Goal: Task Accomplishment & Management: Manage account settings

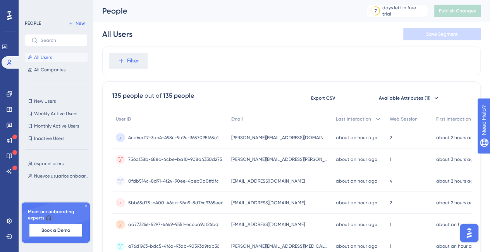
click at [47, 54] on span "All Users" at bounding box center [43, 57] width 18 height 6
click at [436, 97] on icon at bounding box center [436, 98] width 3 height 2
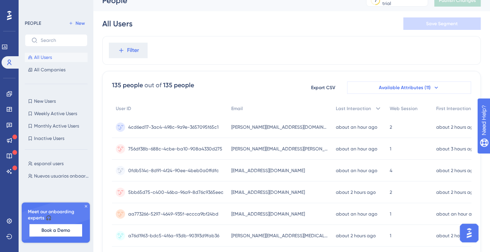
click at [428, 86] on span "Available Attributes (11)" at bounding box center [405, 87] width 52 height 6
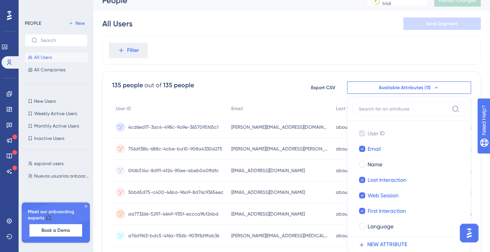
scroll to position [59, 0]
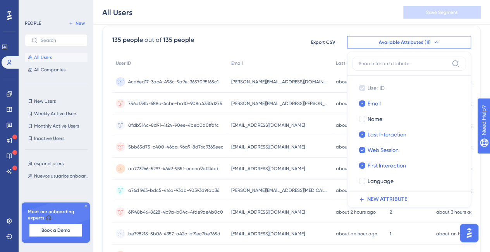
click at [291, 39] on div "135 people out of 135 people Export CSV Available Attributes (11) User ID User …" at bounding box center [291, 42] width 359 height 14
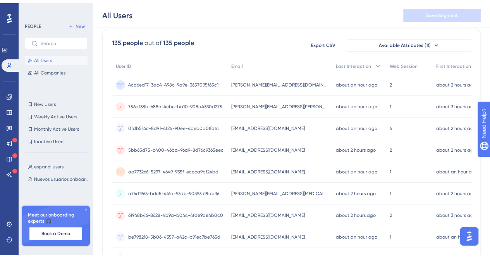
scroll to position [0, 0]
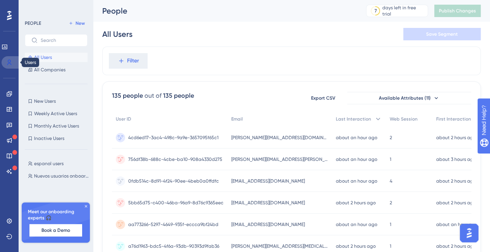
click at [9, 62] on icon at bounding box center [9, 62] width 4 height 5
click at [8, 48] on icon at bounding box center [5, 47] width 6 height 6
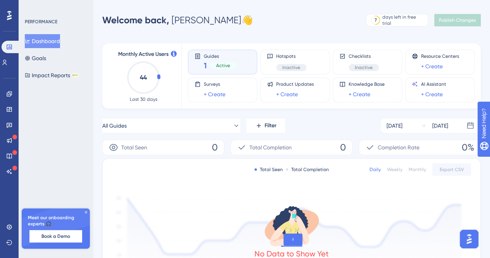
click at [223, 66] on span "Active" at bounding box center [223, 65] width 14 height 6
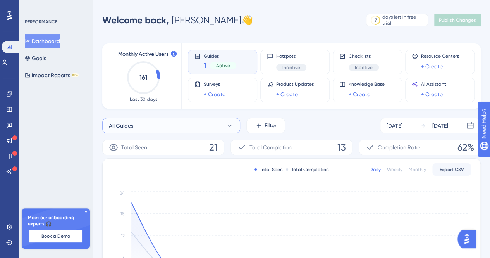
click at [210, 121] on button "All Guides" at bounding box center [171, 125] width 138 height 15
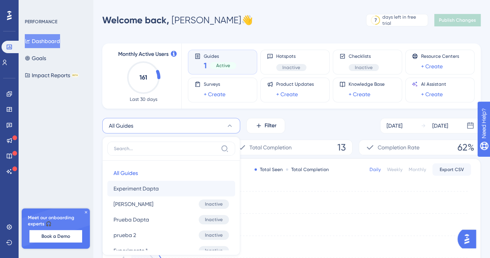
scroll to position [66, 0]
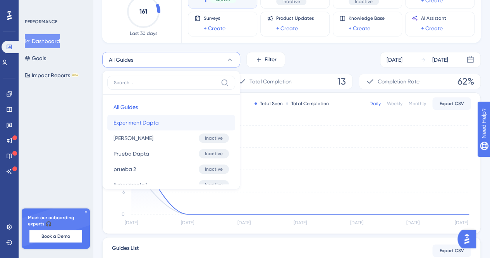
click at [150, 122] on span "Experiment Dapta" at bounding box center [136, 122] width 45 height 9
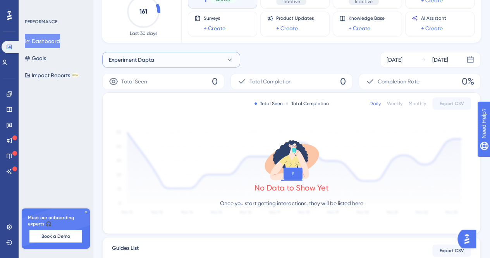
click at [212, 60] on button "Experiment Dapta" at bounding box center [171, 59] width 138 height 15
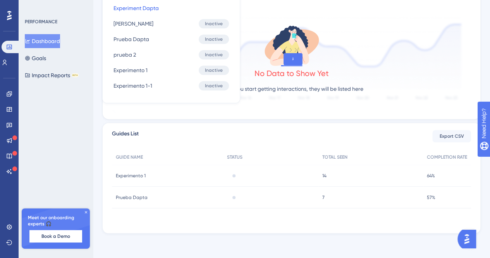
scroll to position [0, 0]
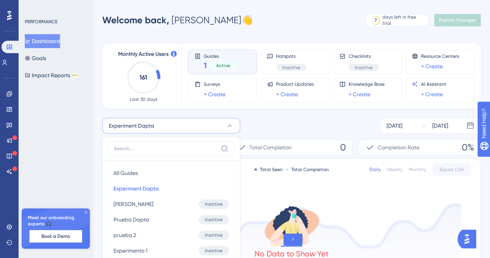
click at [267, 123] on div "Experiment Dapta All Guides All Guides Experiment Dapta Experiment Dapta [PERSO…" at bounding box center [291, 125] width 379 height 15
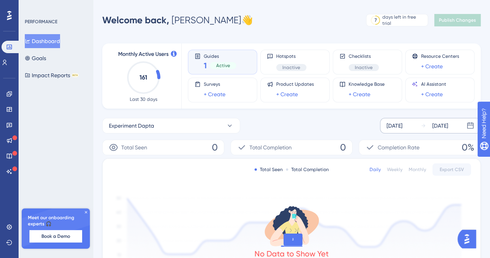
click at [403, 123] on div "[DATE]" at bounding box center [395, 125] width 16 height 9
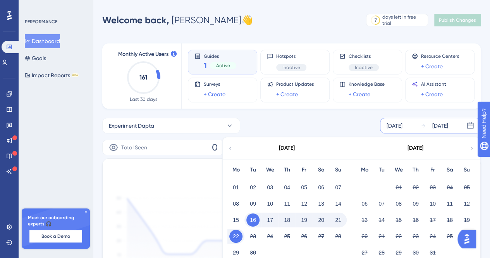
click at [240, 232] on button "22" at bounding box center [235, 235] width 13 height 13
click at [237, 236] on button "22" at bounding box center [235, 235] width 13 height 13
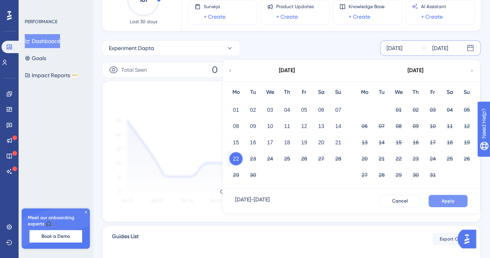
click at [461, 205] on button "Apply" at bounding box center [448, 201] width 39 height 12
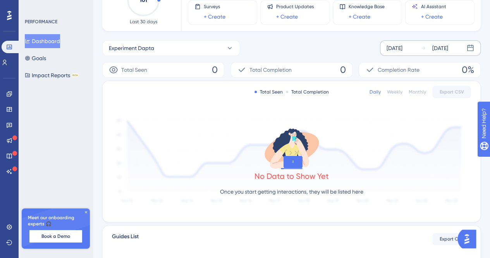
scroll to position [0, 0]
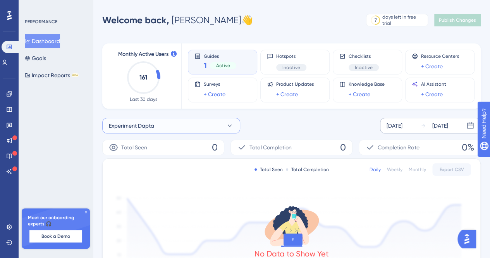
click at [216, 124] on button "Experiment Dapta" at bounding box center [171, 125] width 138 height 15
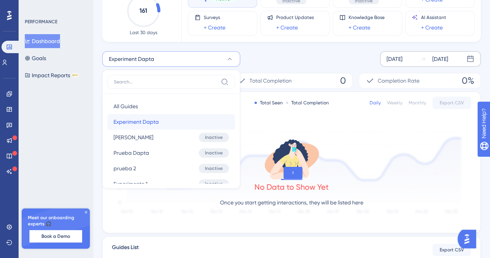
click at [157, 117] on span "Experiment Dapta" at bounding box center [136, 121] width 45 height 9
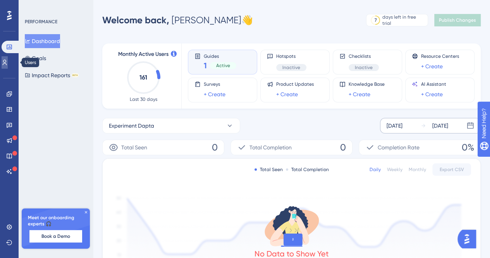
click at [8, 66] on link at bounding box center [5, 62] width 6 height 12
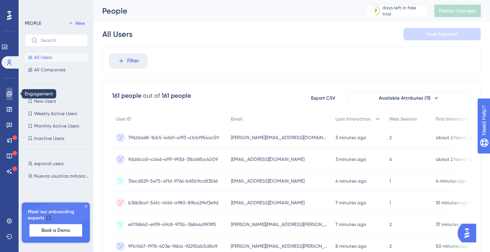
click at [11, 93] on icon at bounding box center [9, 94] width 6 height 6
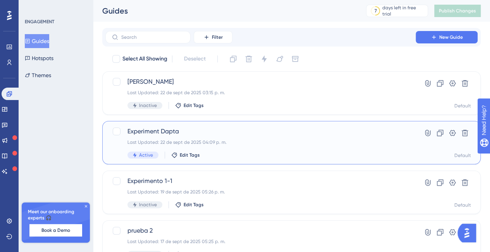
click at [151, 129] on span "Experiment Dapta" at bounding box center [260, 131] width 266 height 9
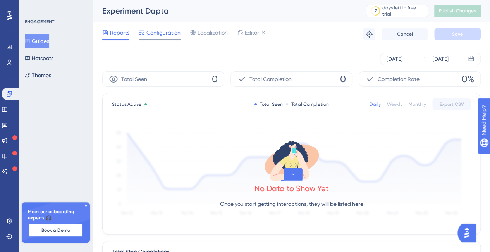
click at [159, 33] on span "Configuration" at bounding box center [163, 32] width 34 height 9
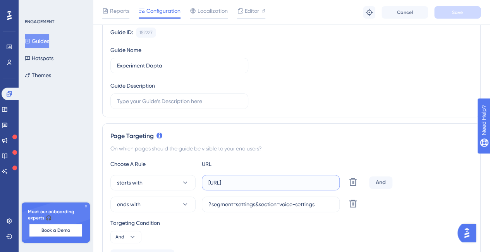
scroll to position [0, 5]
drag, startPoint x: 296, startPoint y: 183, endPoint x: 297, endPoint y: 188, distance: 5.1
click at [349, 188] on div "starts with [URL] Delete" at bounding box center [238, 182] width 256 height 15
click at [250, 202] on input "?segment=settings&section=voice-settings" at bounding box center [270, 204] width 125 height 9
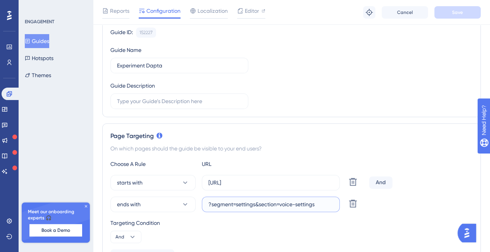
drag, startPoint x: 225, startPoint y: 205, endPoint x: 322, endPoint y: 204, distance: 96.9
click at [322, 204] on input "?segment=settings&section=voice-settings" at bounding box center [270, 204] width 125 height 9
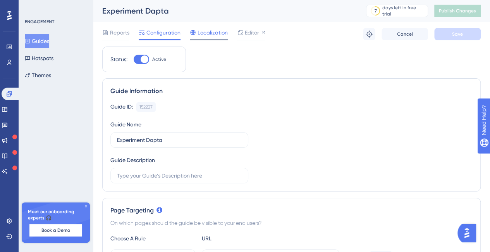
click at [209, 34] on span "Localization" at bounding box center [213, 32] width 30 height 9
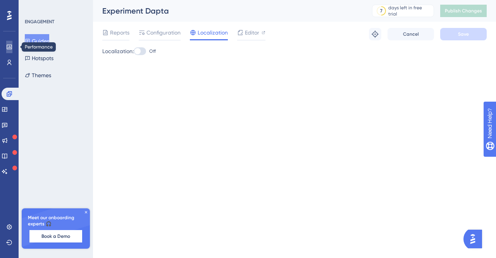
click at [7, 47] on icon at bounding box center [9, 47] width 5 height 5
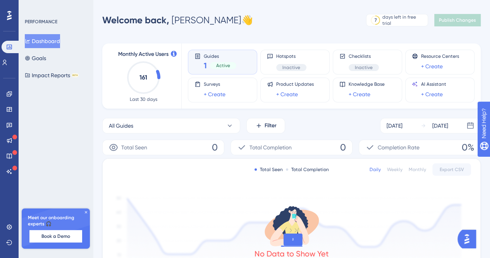
click at [157, 75] on circle at bounding box center [143, 77] width 31 height 31
click at [152, 75] on icon "161" at bounding box center [143, 77] width 34 height 34
click at [226, 60] on div "1 Active" at bounding box center [220, 65] width 33 height 11
click at [202, 64] on div "Guides 1 Active" at bounding box center [223, 62] width 56 height 18
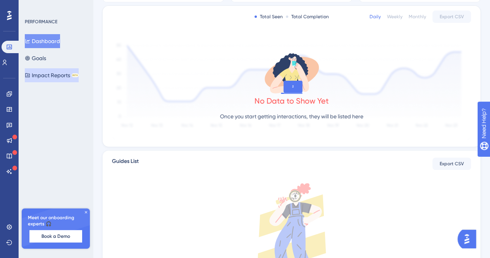
scroll to position [75, 0]
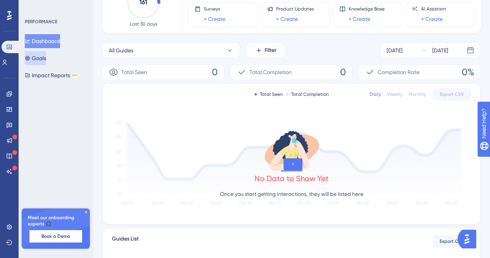
click at [46, 62] on button "Goals" at bounding box center [35, 58] width 21 height 14
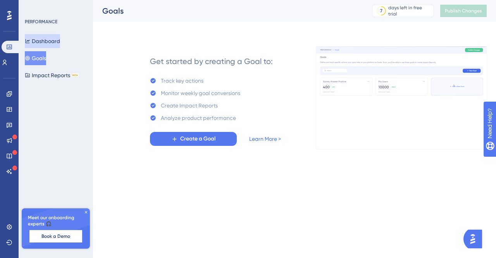
click at [45, 41] on button "Dashboard" at bounding box center [42, 41] width 35 height 14
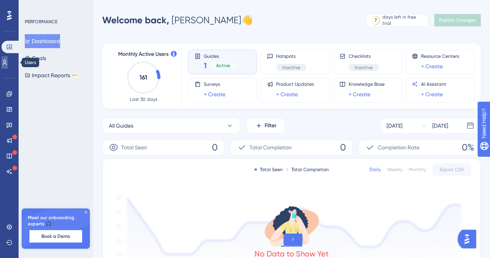
click at [5, 62] on link at bounding box center [5, 62] width 6 height 12
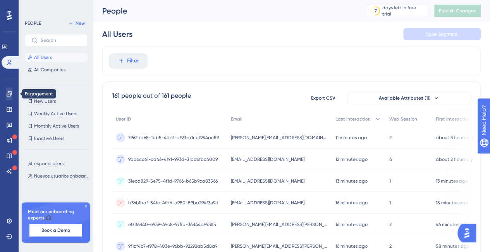
click at [10, 88] on div "Engagement Widgets Feedback Product Updates Knowledge Base AI Assistant" at bounding box center [9, 123] width 12 height 109
click at [10, 91] on icon at bounding box center [9, 93] width 5 height 5
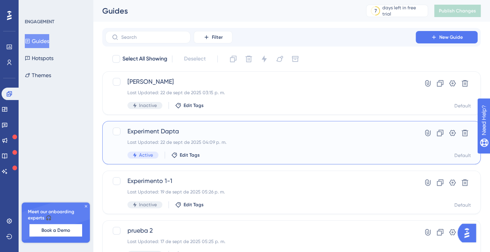
click at [149, 133] on span "Experiment Dapta" at bounding box center [260, 131] width 266 height 9
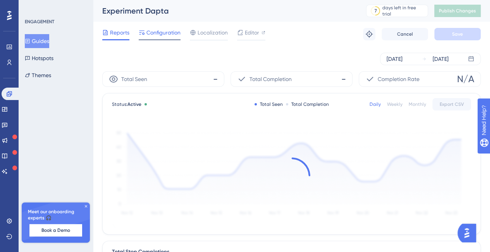
click at [166, 36] on span "Configuration" at bounding box center [163, 32] width 34 height 9
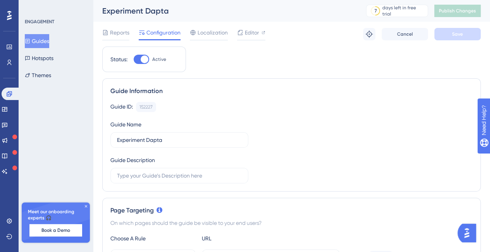
scroll to position [77, 0]
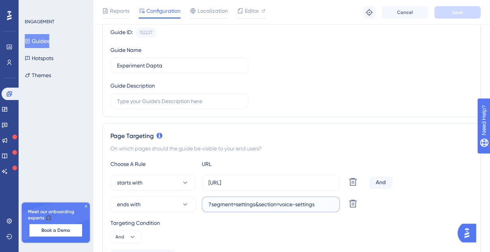
click at [224, 207] on input "?segment=settings&section=voice-settings" at bounding box center [270, 204] width 125 height 9
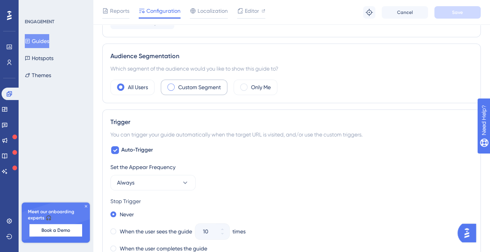
scroll to position [232, 0]
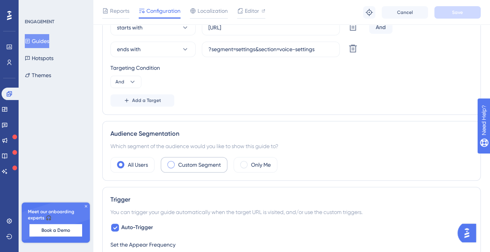
click at [169, 167] on div "Custom Segment" at bounding box center [194, 164] width 67 height 15
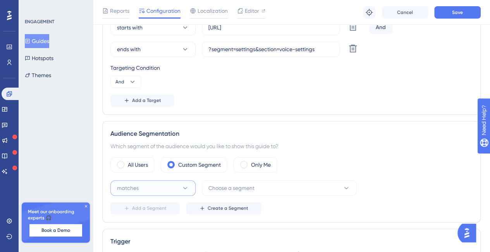
click at [182, 186] on icon at bounding box center [185, 188] width 8 height 8
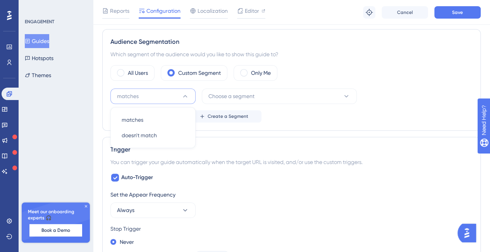
click at [343, 76] on div "All Users Custom Segment Only Me" at bounding box center [291, 72] width 362 height 15
click at [339, 95] on button "Choose a segment" at bounding box center [279, 95] width 155 height 15
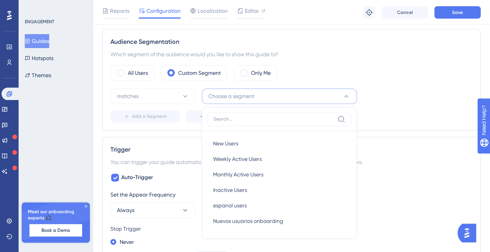
scroll to position [364, 0]
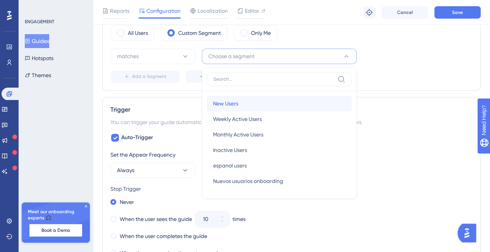
click at [243, 99] on div "New Users New Users" at bounding box center [279, 103] width 133 height 15
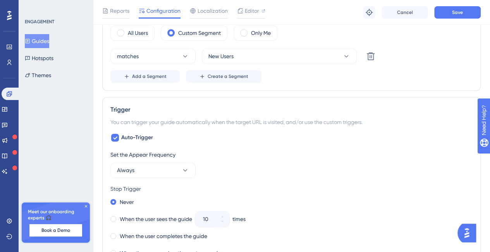
scroll to position [287, 0]
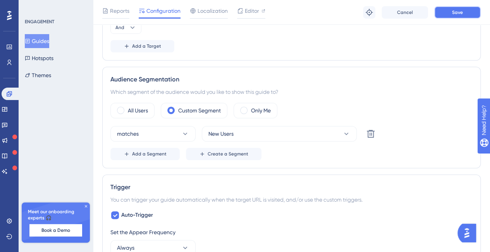
click at [446, 10] on button "Save" at bounding box center [457, 12] width 46 height 12
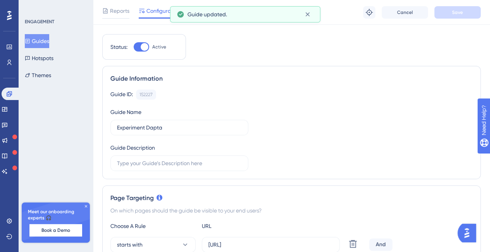
scroll to position [0, 0]
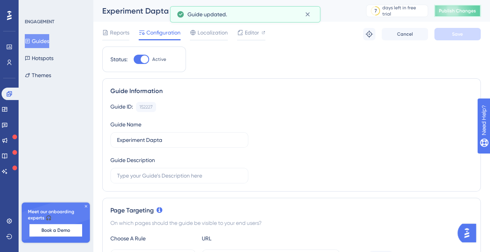
click at [460, 12] on span "Publish Changes" at bounding box center [457, 11] width 37 height 6
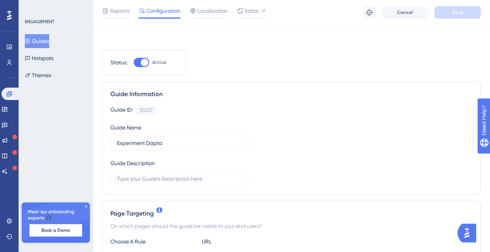
scroll to position [116, 0]
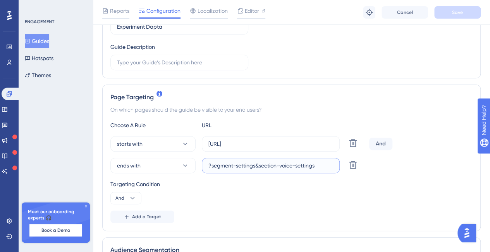
click at [236, 165] on input "?segment=settings&section=voice-settings" at bounding box center [270, 165] width 125 height 9
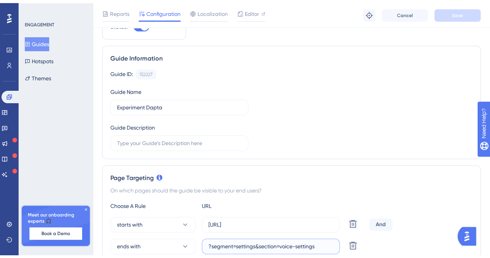
scroll to position [0, 0]
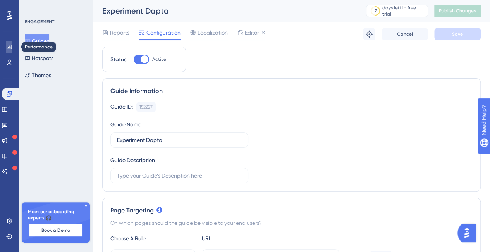
click at [9, 44] on icon at bounding box center [9, 47] width 6 height 6
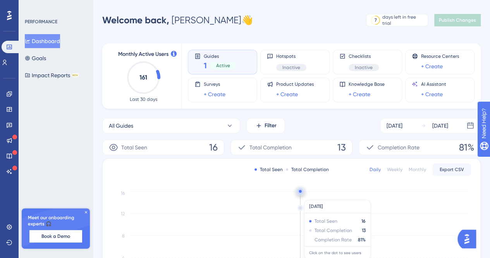
scroll to position [39, 0]
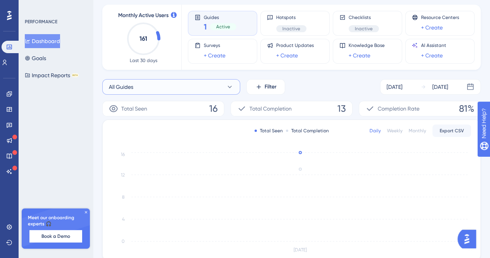
click at [189, 83] on button "All Guides" at bounding box center [171, 86] width 138 height 15
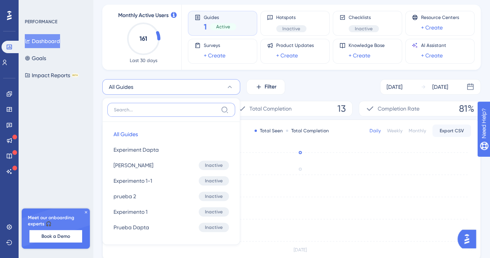
scroll to position [81, 0]
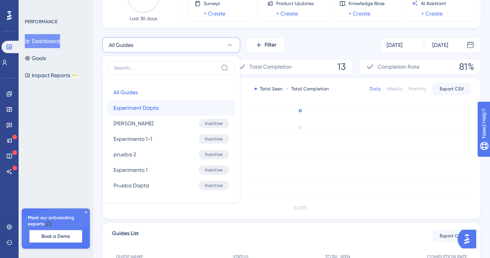
click at [142, 111] on span "Experiment Dapta" at bounding box center [136, 107] width 45 height 9
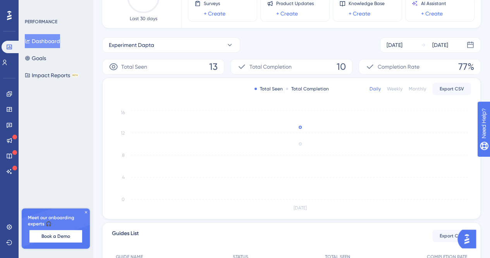
scroll to position [42, 0]
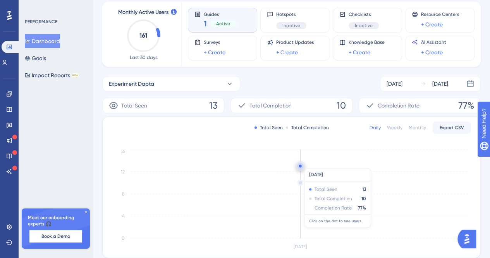
click at [301, 164] on circle at bounding box center [300, 166] width 6 height 6
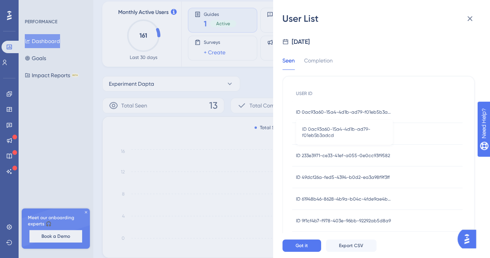
click at [319, 110] on span "ID 0ac93a60-15a4-4d1b-ad79-f01eb5b3adcd" at bounding box center [344, 112] width 97 height 6
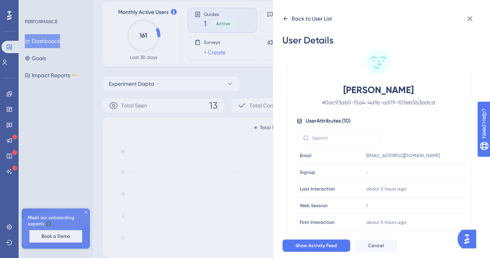
click at [285, 15] on icon at bounding box center [285, 18] width 6 height 6
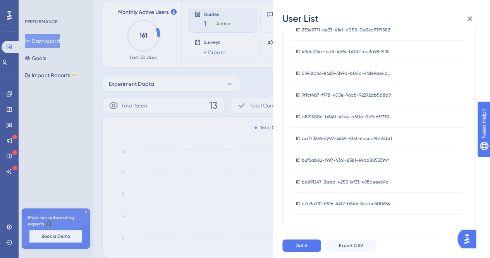
scroll to position [180, 0]
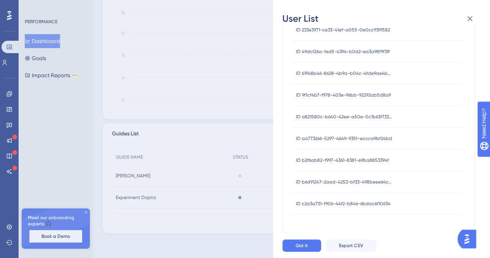
click at [343, 206] on span "ID c2a3a731-f906-44f2-b846-6bdac6f10634" at bounding box center [343, 203] width 95 height 6
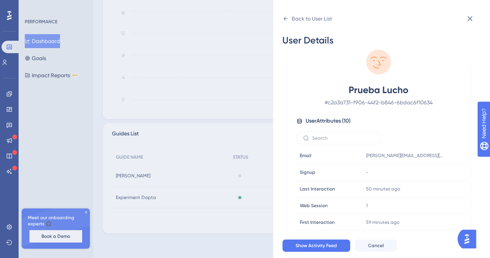
scroll to position [64, 0]
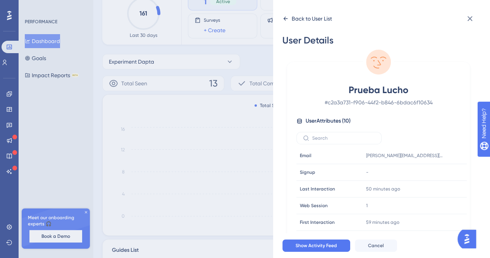
click at [284, 16] on icon at bounding box center [285, 18] width 6 height 6
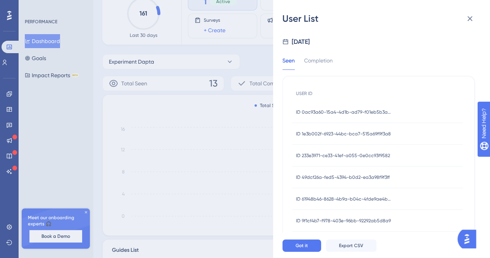
click at [330, 203] on div "ID 61948b46-8628-4b9a-b04c-4fde9ae4b0c0 ID 61948b46-8628-4b9a-b04c-4fde9ae4b0c0" at bounding box center [344, 199] width 97 height 22
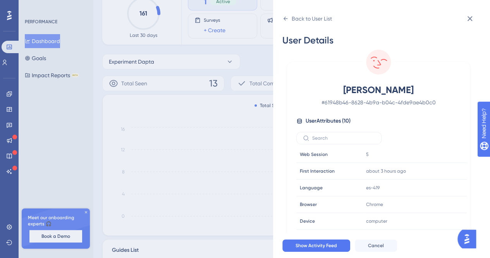
scroll to position [0, 0]
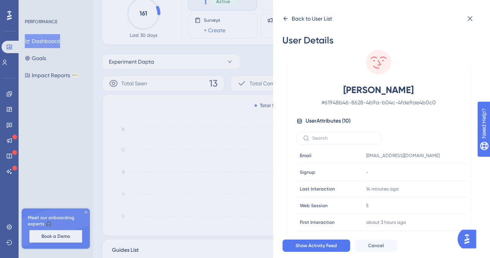
click at [282, 21] on icon at bounding box center [285, 18] width 6 height 6
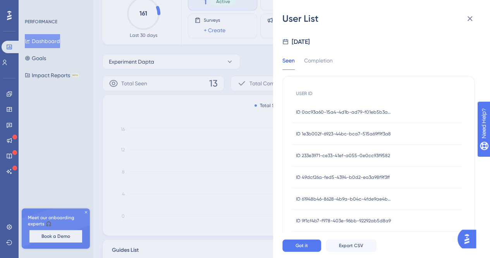
scroll to position [180, 0]
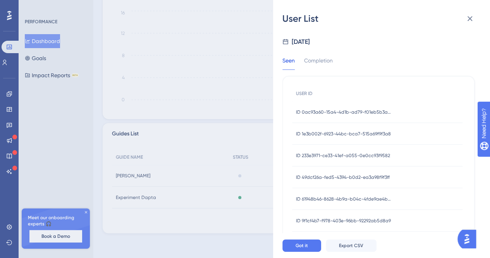
click at [363, 174] on span "ID 49dcf26a-fed5-4394-b0d2-ea3a98f9f3ff" at bounding box center [343, 177] width 94 height 6
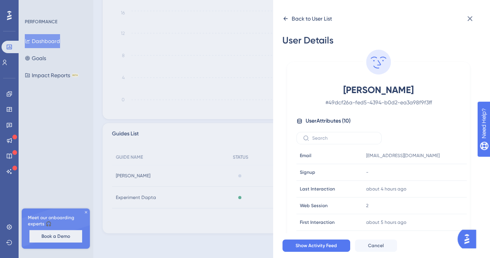
click at [284, 13] on div "Back to User List" at bounding box center [307, 18] width 50 height 12
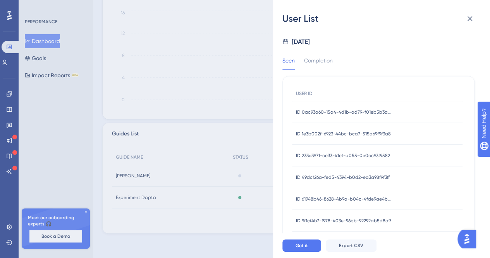
click at [351, 157] on span "ID 233e3971-ce33-41ef-a055-0e0cc93f9582" at bounding box center [343, 155] width 94 height 6
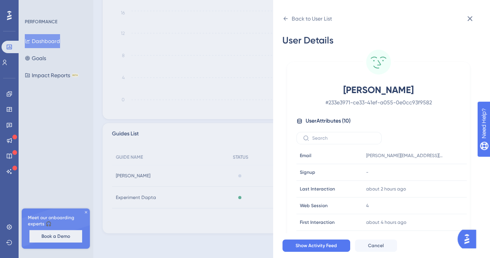
scroll to position [64, 0]
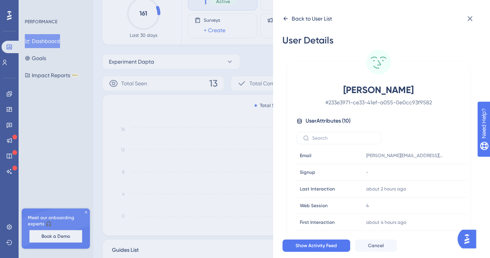
click at [285, 17] on icon at bounding box center [286, 19] width 4 height 4
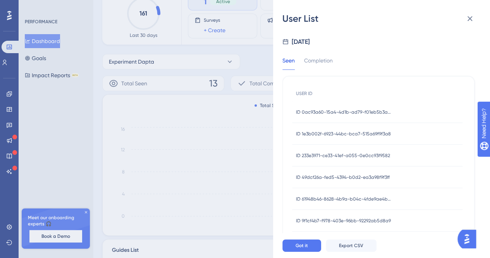
scroll to position [0, 0]
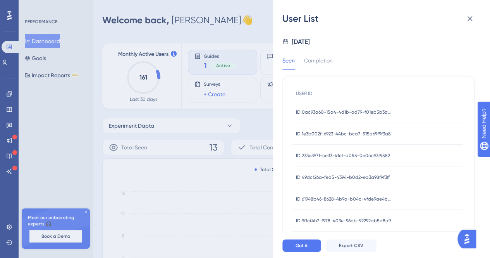
click at [349, 116] on div "ID 0ac93a60-15a4-4d1b-ad79-f01eb5b3adcd ID 0ac93a60-15a4-4d1b-ad79-f01eb5b3adcd" at bounding box center [344, 112] width 97 height 22
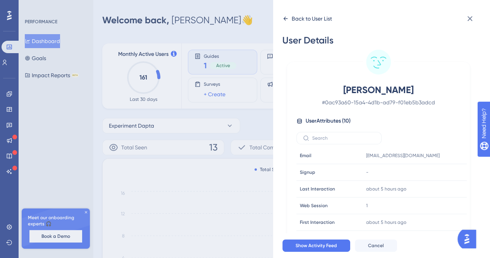
click at [289, 17] on div "Back to User List" at bounding box center [307, 18] width 50 height 12
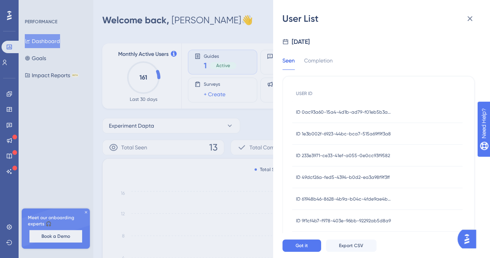
click at [365, 132] on span "ID 1e3b002f-6923-44bc-bca7-515a69f9f3a8" at bounding box center [343, 134] width 95 height 6
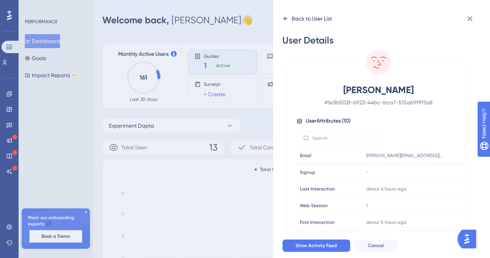
click at [284, 21] on icon at bounding box center [285, 18] width 6 height 6
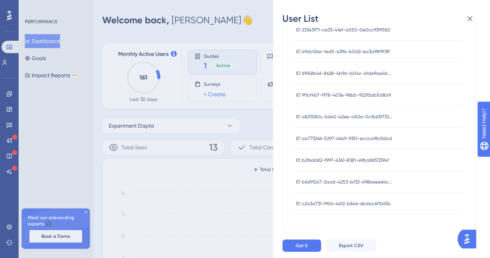
click at [367, 209] on div "ID c2a3a731-f906-44f2-b846-6bdac6f10634 ID c2a3a731-f906-44f2-b846-6bdac6f10634" at bounding box center [343, 204] width 95 height 22
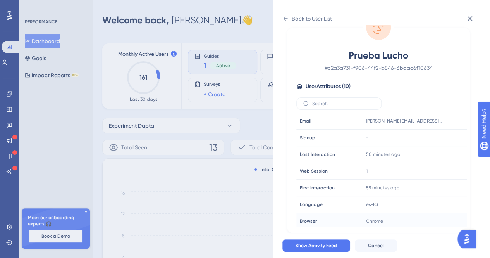
scroll to position [34, 0]
click at [286, 21] on icon at bounding box center [285, 18] width 6 height 6
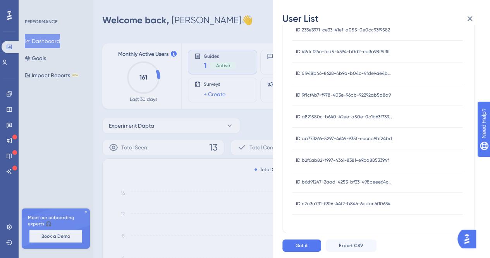
click at [359, 179] on span "ID b6d91247-2aad-4253-bf33-498beee64ce7" at bounding box center [344, 182] width 97 height 6
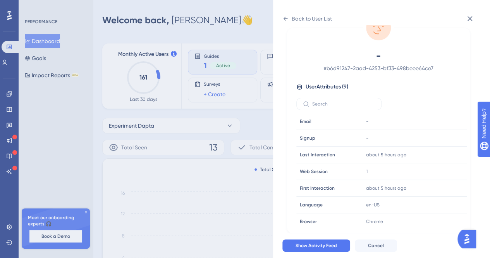
scroll to position [0, 0]
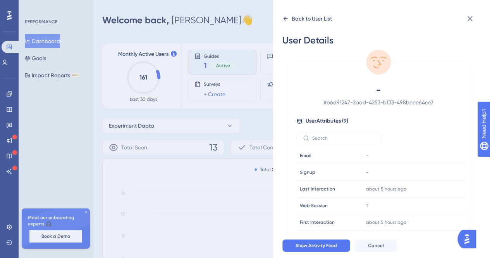
click at [288, 20] on icon at bounding box center [285, 18] width 6 height 6
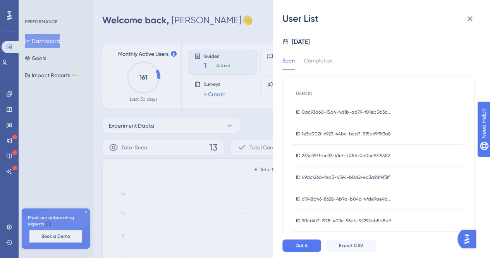
click at [380, 177] on span "ID 49dcf26a-fed5-4394-b0d2-ea3a98f9f3ff" at bounding box center [343, 177] width 94 height 6
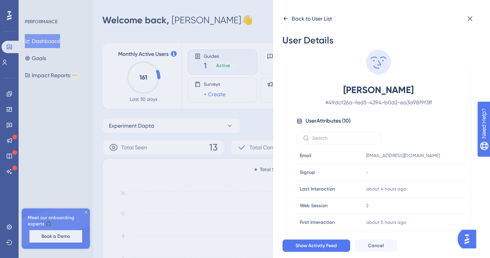
click at [289, 14] on div "Back to User List" at bounding box center [307, 18] width 50 height 12
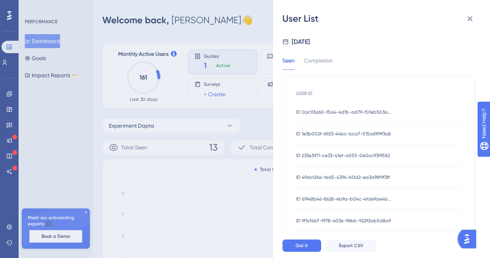
scroll to position [126, 0]
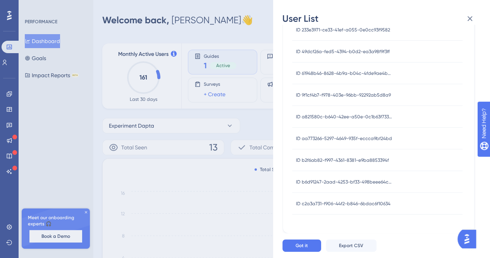
click at [362, 119] on span "ID a821580c-b640-42ee-a50e-0c1b63f733c7" at bounding box center [344, 117] width 97 height 6
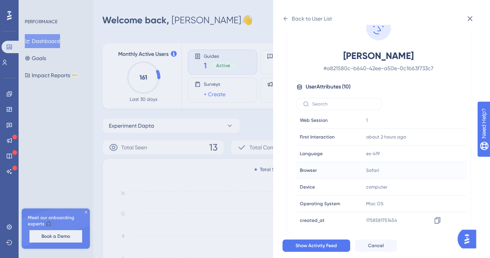
scroll to position [0, 0]
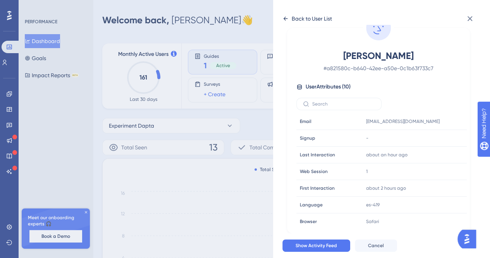
click at [285, 18] on icon at bounding box center [285, 18] width 6 height 6
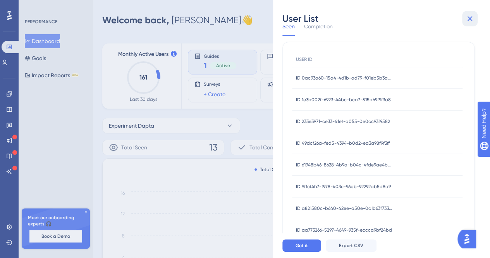
click at [473, 16] on icon at bounding box center [469, 18] width 9 height 9
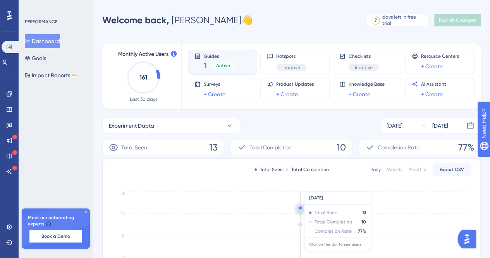
click at [299, 224] on circle at bounding box center [300, 224] width 5 height 5
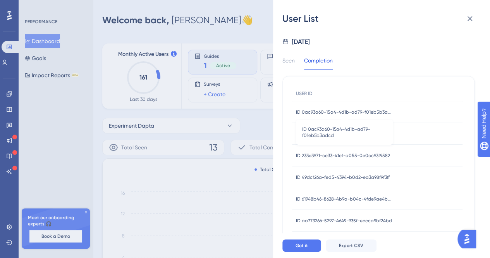
click at [367, 110] on span "ID 0ac93a60-15a4-4d1b-ad79-f01eb5b3adcd" at bounding box center [344, 112] width 97 height 6
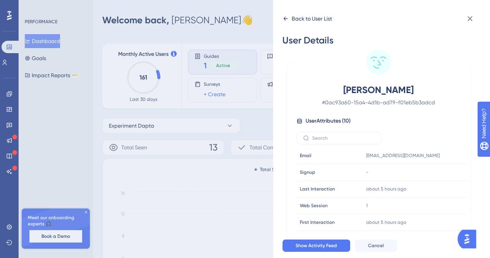
click at [289, 20] on div "Back to User List" at bounding box center [307, 18] width 50 height 12
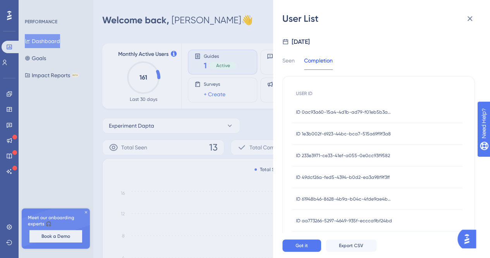
click at [338, 132] on span "ID 1e3b002f-6923-44bc-bca7-515a69f9f3a8" at bounding box center [343, 134] width 95 height 6
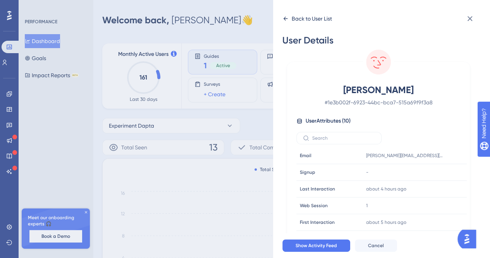
click at [285, 21] on icon at bounding box center [285, 18] width 6 height 6
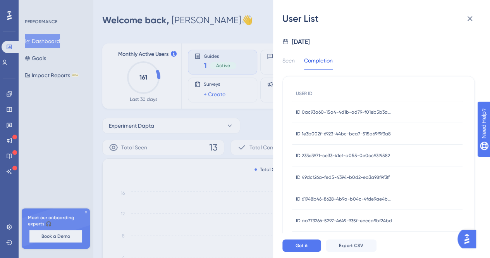
click at [329, 153] on span "ID 233e3971-ce33-41ef-a055-0e0cc93f9582" at bounding box center [343, 155] width 94 height 6
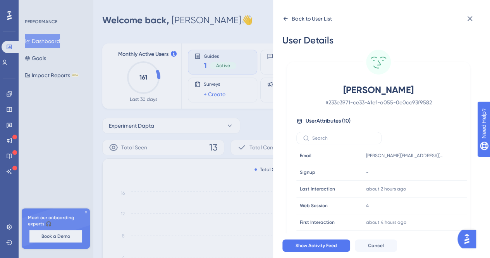
click at [285, 14] on div "Back to User List" at bounding box center [307, 18] width 50 height 12
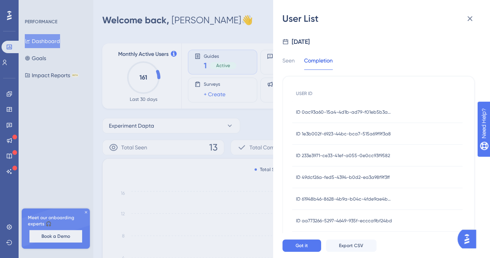
click at [347, 174] on span "ID 49dcf26a-fed5-4394-b0d2-ea3a98f9f3ff" at bounding box center [343, 177] width 94 height 6
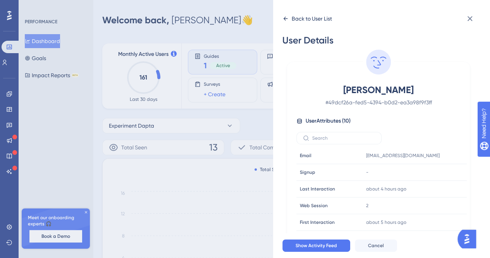
click at [286, 20] on icon at bounding box center [286, 19] width 4 height 4
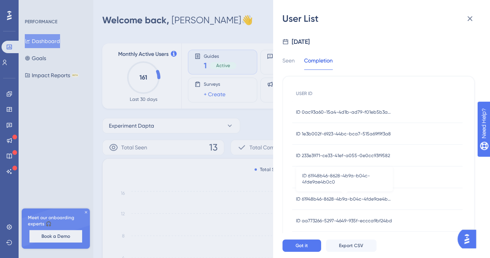
click at [340, 199] on span "ID 61948b46-8628-4b9a-b04c-4fde9ae4b0c0" at bounding box center [344, 199] width 97 height 6
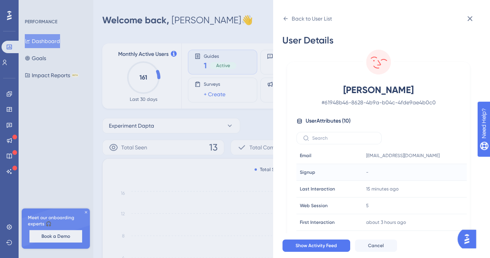
scroll to position [34, 0]
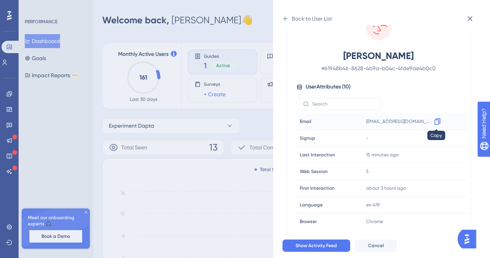
click at [436, 121] on icon at bounding box center [438, 121] width 8 height 8
click at [289, 18] on div "Back to User List" at bounding box center [307, 18] width 50 height 12
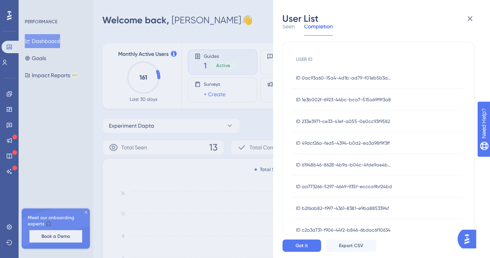
click at [343, 188] on span "ID aa773266-5297-4649-935f-eccca9bf24bd" at bounding box center [344, 186] width 96 height 6
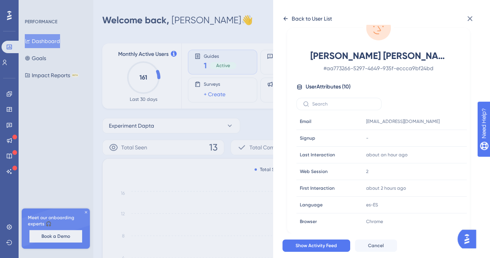
click at [283, 18] on icon at bounding box center [285, 18] width 6 height 6
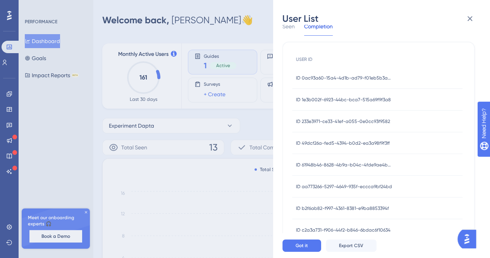
click at [352, 190] on div "ID aa773266-5297-4649-935f-eccca9bf24bd ID aa773266-5297-4649-935f-eccca9bf24bd" at bounding box center [344, 187] width 96 height 22
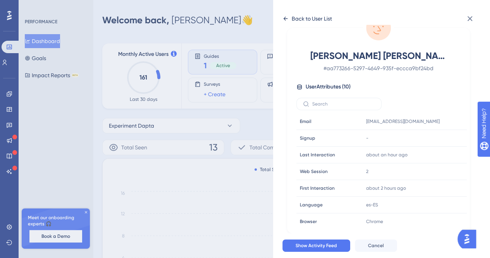
click at [288, 17] on icon at bounding box center [285, 18] width 6 height 6
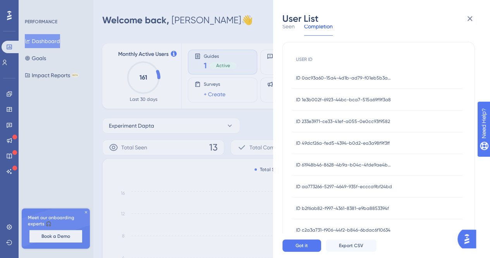
click at [338, 185] on span "ID aa773266-5297-4649-935f-eccca9bf24bd" at bounding box center [344, 186] width 96 height 6
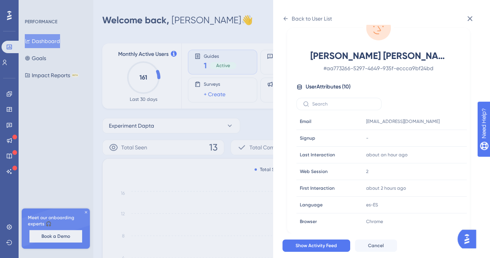
click at [281, 16] on div "Back to User List User Details [PERSON_NAME] [PERSON_NAME] # aa773266-5297-4649…" at bounding box center [381, 129] width 217 height 258
click at [288, 19] on div "Back to User List" at bounding box center [307, 18] width 50 height 12
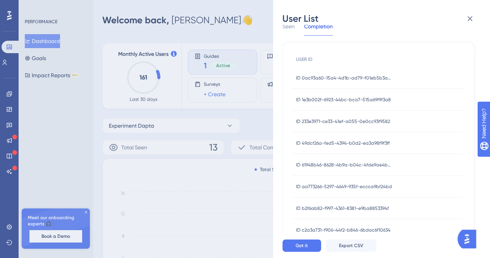
click at [342, 210] on span "ID b2f6ab82-f997-4361-8381-e9ba8853394f" at bounding box center [342, 208] width 93 height 6
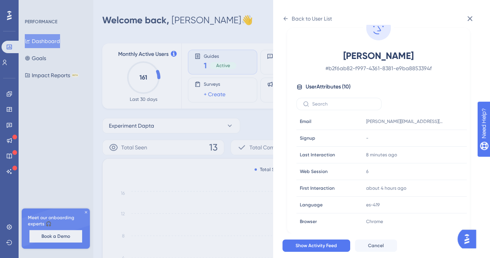
click at [281, 20] on div "Back to User List User Details [PERSON_NAME] # b2f6ab82-f997-4361-8381-e9ba8853…" at bounding box center [381, 129] width 217 height 258
click at [284, 21] on icon at bounding box center [285, 18] width 6 height 6
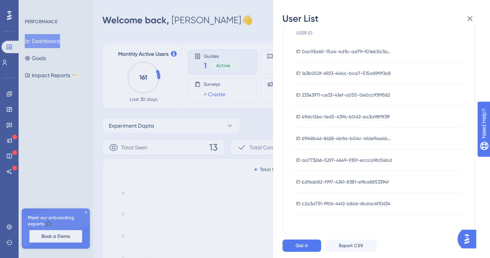
click at [357, 206] on span "ID c2a3a731-f906-44f2-b846-6bdac6f10634" at bounding box center [343, 203] width 95 height 6
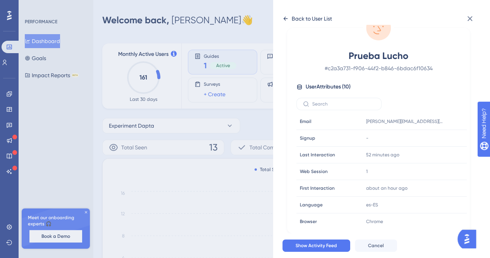
click at [285, 16] on icon at bounding box center [285, 18] width 6 height 6
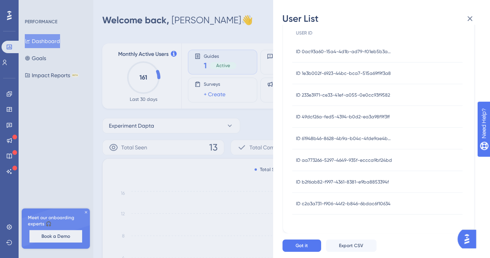
click at [358, 179] on span "ID b2f6ab82-f997-4361-8381-e9ba8853394f" at bounding box center [342, 182] width 93 height 6
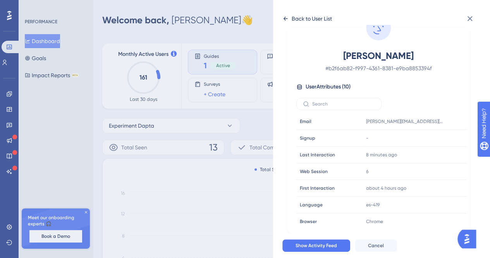
click at [284, 17] on icon at bounding box center [285, 18] width 6 height 6
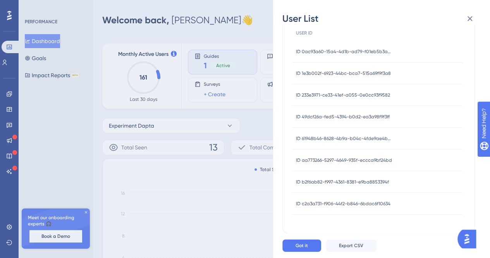
click at [347, 160] on span "ID aa773266-5297-4649-935f-eccca9bf24bd" at bounding box center [344, 160] width 96 height 6
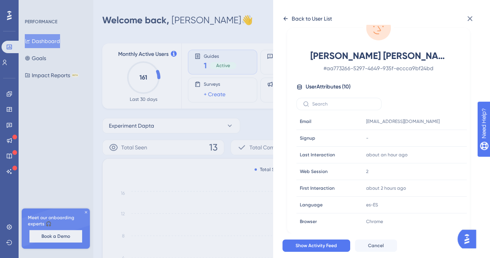
click at [285, 18] on icon at bounding box center [286, 19] width 4 height 4
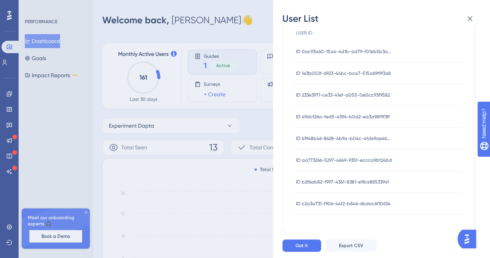
click at [350, 134] on div "ID 61948b46-8628-4b9a-b04c-4fde9ae4b0c0 ID 61948b46-8628-4b9a-b04c-4fde9ae4b0c0" at bounding box center [344, 138] width 97 height 22
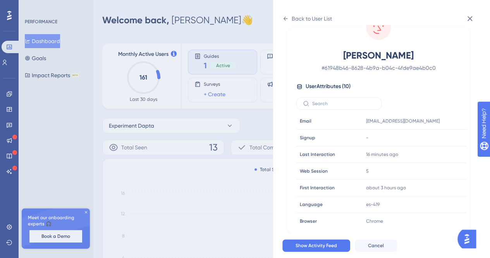
scroll to position [34, 0]
drag, startPoint x: 287, startPoint y: 16, endPoint x: 308, endPoint y: 15, distance: 21.3
click at [287, 16] on icon at bounding box center [285, 18] width 6 height 6
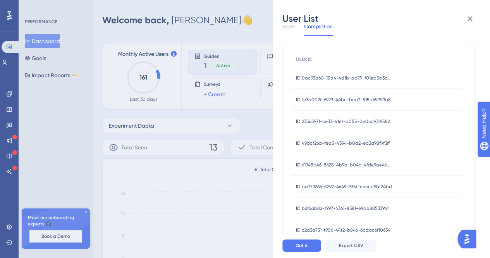
scroll to position [60, 0]
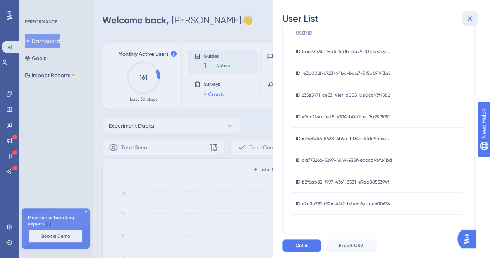
click at [468, 19] on icon at bounding box center [469, 18] width 9 height 9
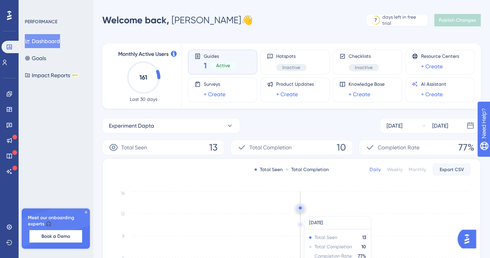
scroll to position [77, 0]
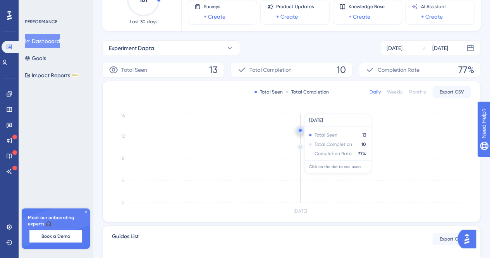
click at [299, 149] on circle at bounding box center [300, 147] width 5 height 5
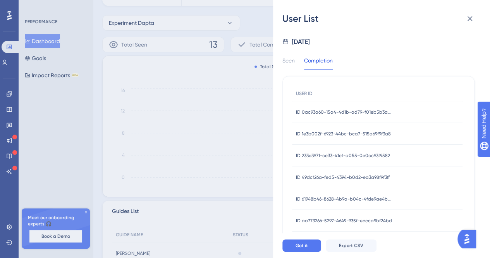
scroll to position [180, 0]
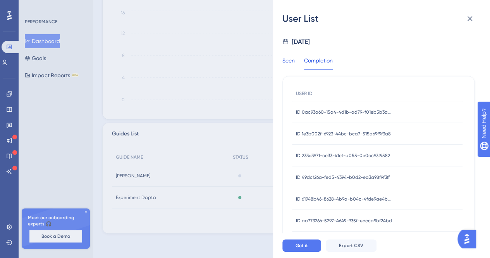
click at [288, 60] on div "Seen" at bounding box center [288, 63] width 12 height 14
click at [325, 60] on div "Completion" at bounding box center [318, 63] width 29 height 14
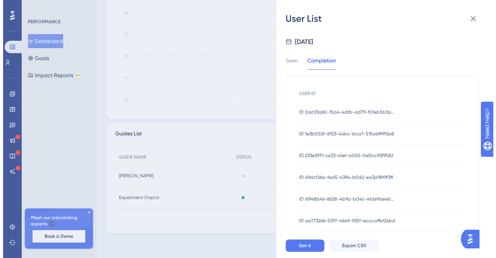
scroll to position [60, 0]
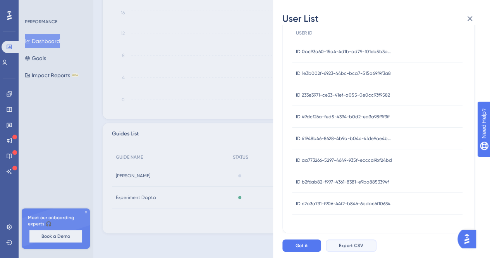
click at [356, 248] on span "Export CSV" at bounding box center [351, 245] width 24 height 6
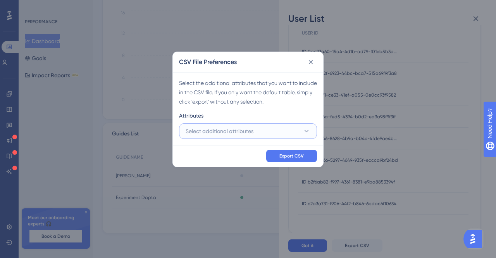
click at [263, 131] on button "Select additional attributes" at bounding box center [248, 130] width 138 height 15
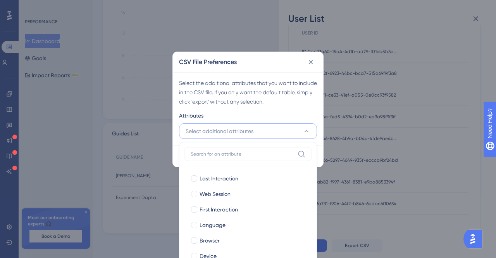
click at [263, 131] on button "Select additional attributes" at bounding box center [248, 130] width 138 height 15
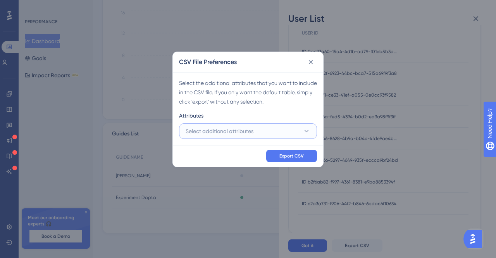
click at [262, 131] on button "Select additional attributes" at bounding box center [248, 130] width 138 height 15
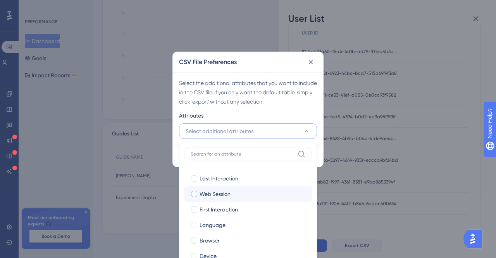
click at [194, 197] on div at bounding box center [194, 194] width 8 height 8
checkbox input "true"
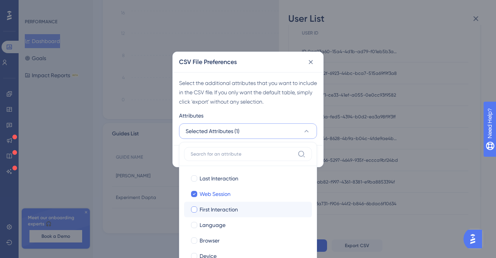
click at [196, 211] on div at bounding box center [194, 209] width 6 height 6
checkbox input "true"
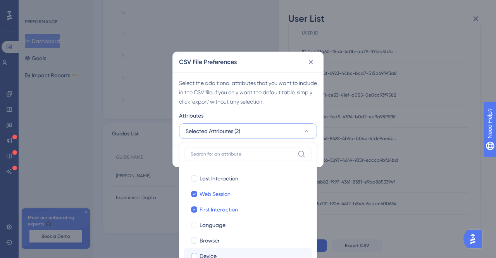
scroll to position [37, 0]
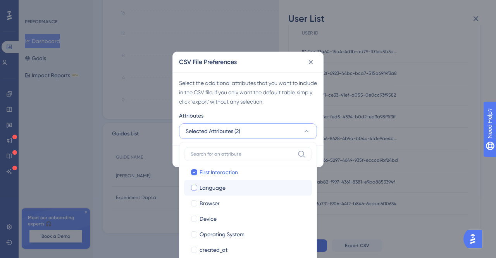
click at [193, 188] on div at bounding box center [194, 187] width 6 height 6
checkbox input "true"
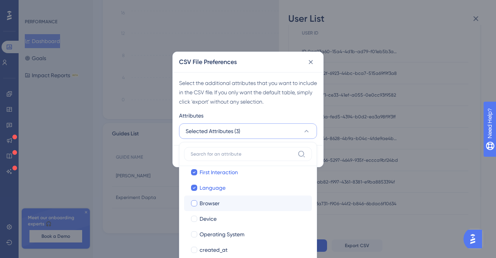
click at [195, 204] on div at bounding box center [194, 203] width 6 height 6
checkbox input "true"
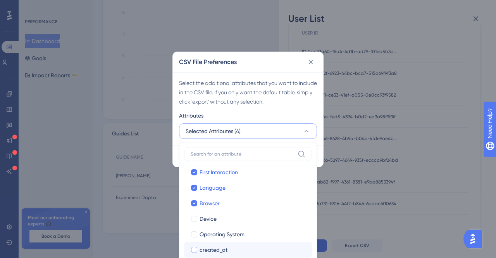
click at [194, 247] on div at bounding box center [194, 249] width 6 height 6
checkbox input "true"
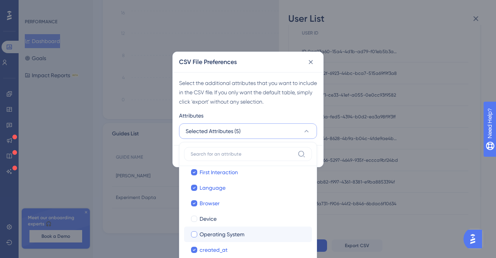
click at [197, 235] on div at bounding box center [194, 234] width 8 height 8
checkbox input "true"
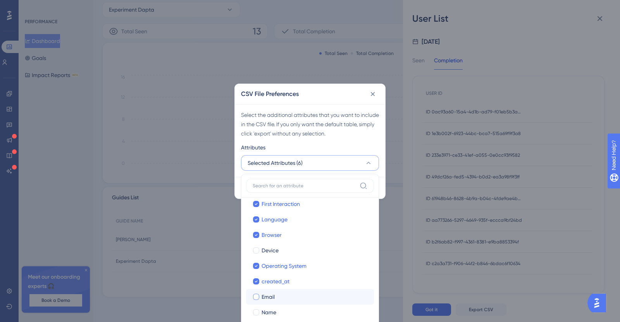
click at [266, 257] on span "Email" at bounding box center [268, 297] width 13 height 9
checkbox input "true"
click at [262, 257] on span "Name" at bounding box center [269, 312] width 15 height 9
checkbox input "true"
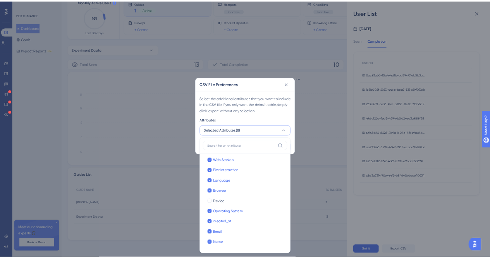
scroll to position [0, 0]
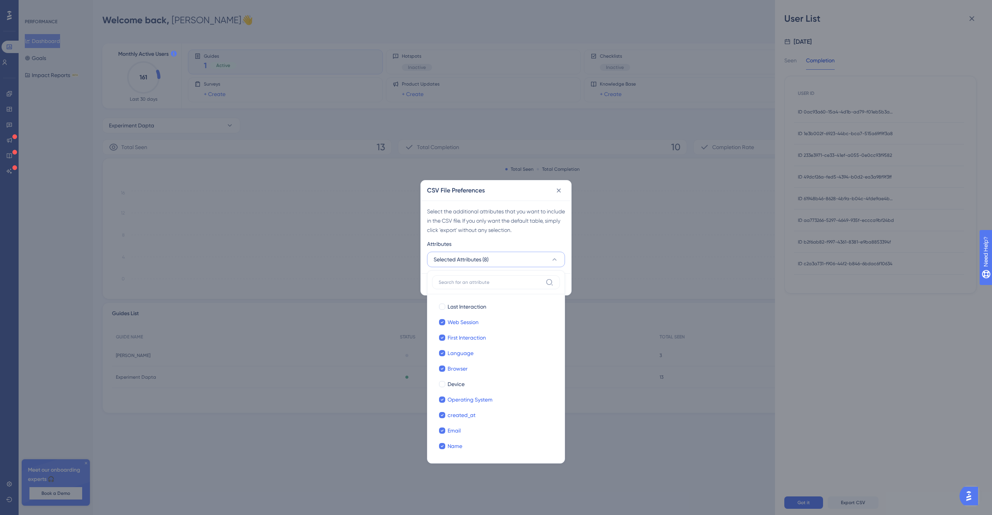
drag, startPoint x: 600, startPoint y: 0, endPoint x: 519, endPoint y: 232, distance: 246.2
click at [496, 232] on div "Select the additional attributes that you want to include in the CSV file. If y…" at bounding box center [496, 221] width 138 height 28
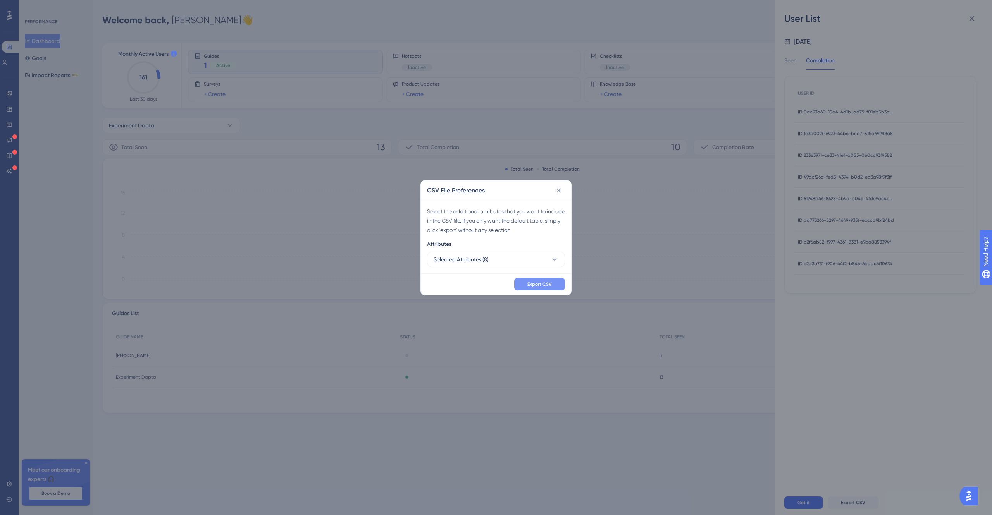
click at [496, 257] on button "Export CSV" at bounding box center [539, 284] width 51 height 12
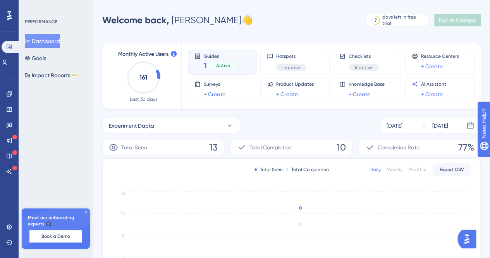
drag, startPoint x: 983, startPoint y: 0, endPoint x: 324, endPoint y: 28, distance: 659.7
click at [324, 28] on div "Performance Users Engagement Widgets Feedback Product Updates Knowledge Base AI…" at bounding box center [291, 218] width 397 height 413
